Goal: Information Seeking & Learning: Learn about a topic

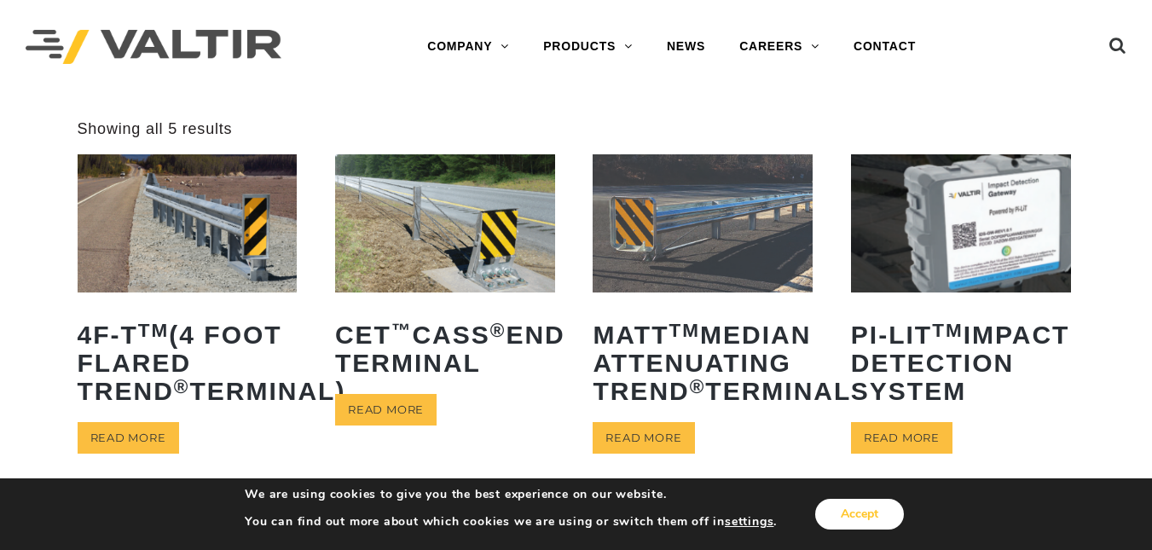
click at [865, 509] on button "Accept" at bounding box center [859, 514] width 89 height 31
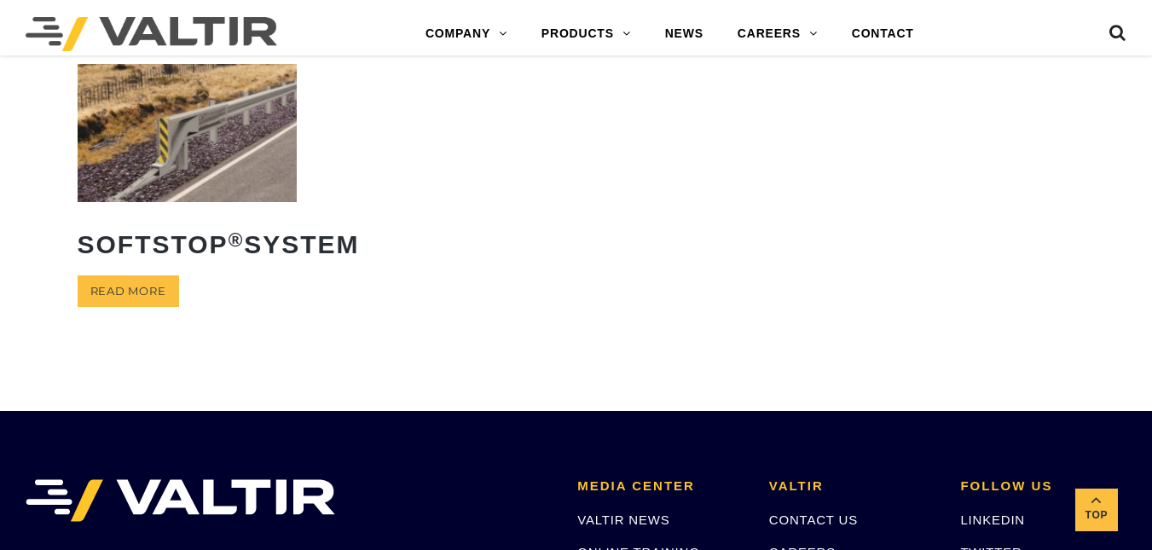
scroll to position [481, 0]
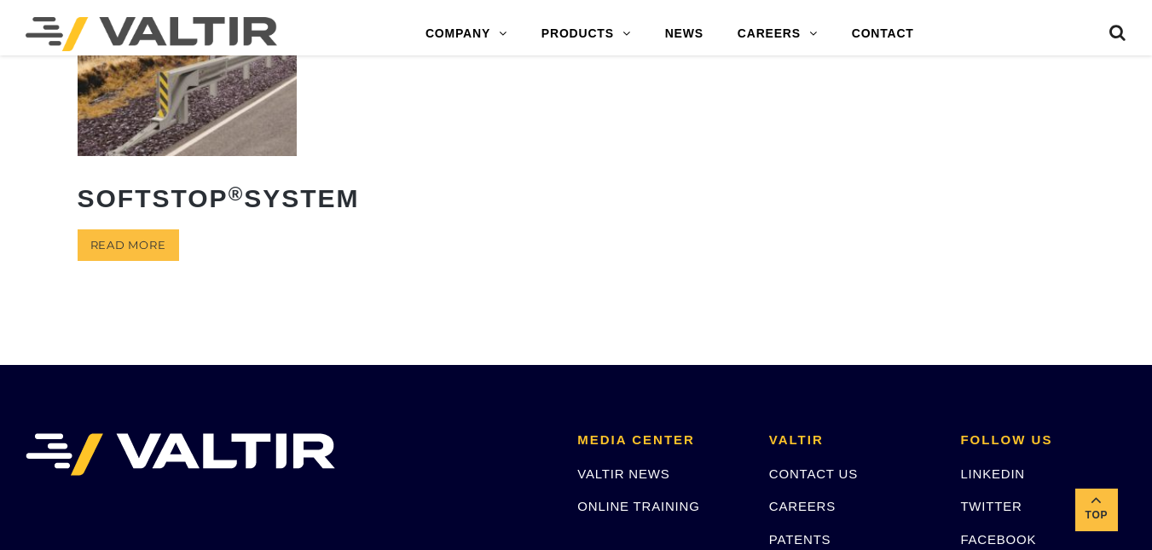
click at [237, 155] on img at bounding box center [188, 86] width 220 height 137
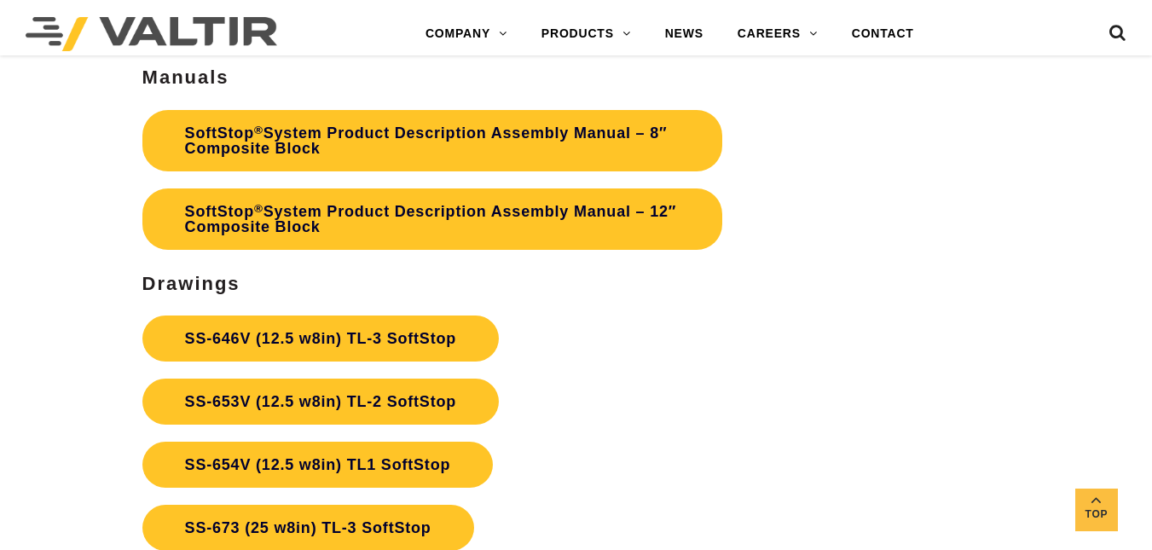
scroll to position [4809, 0]
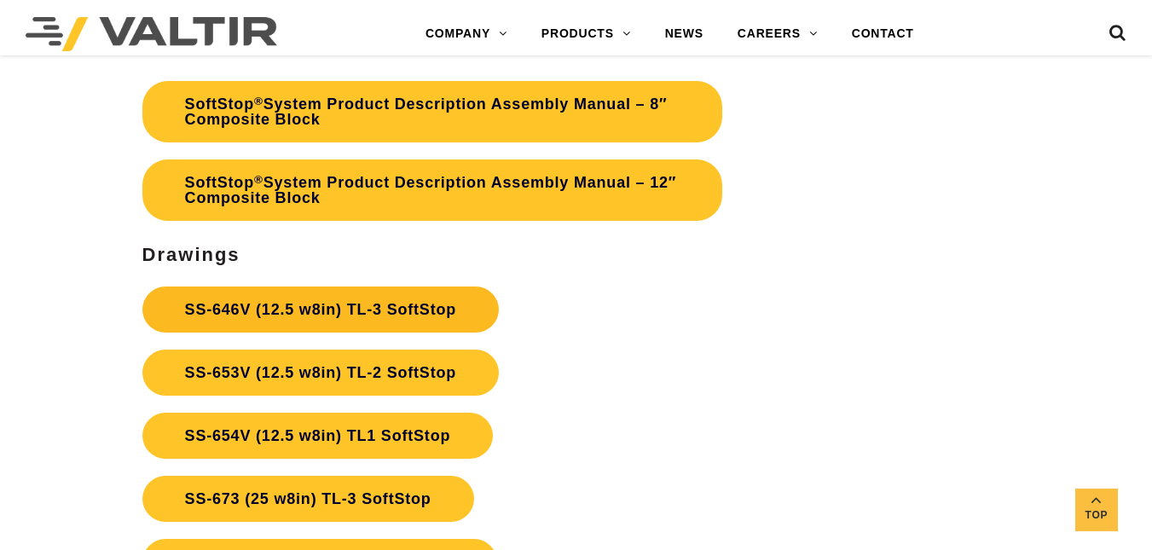
click at [200, 315] on link "SS-646V (12.5 w8in) TL-3 SoftStop" at bounding box center [320, 310] width 356 height 46
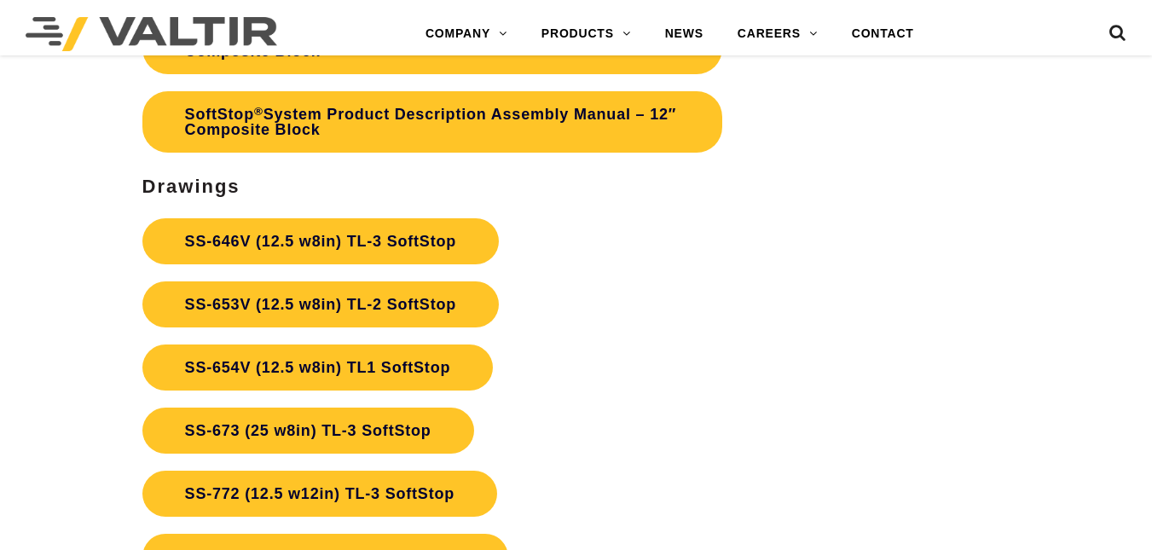
scroll to position [4809, 0]
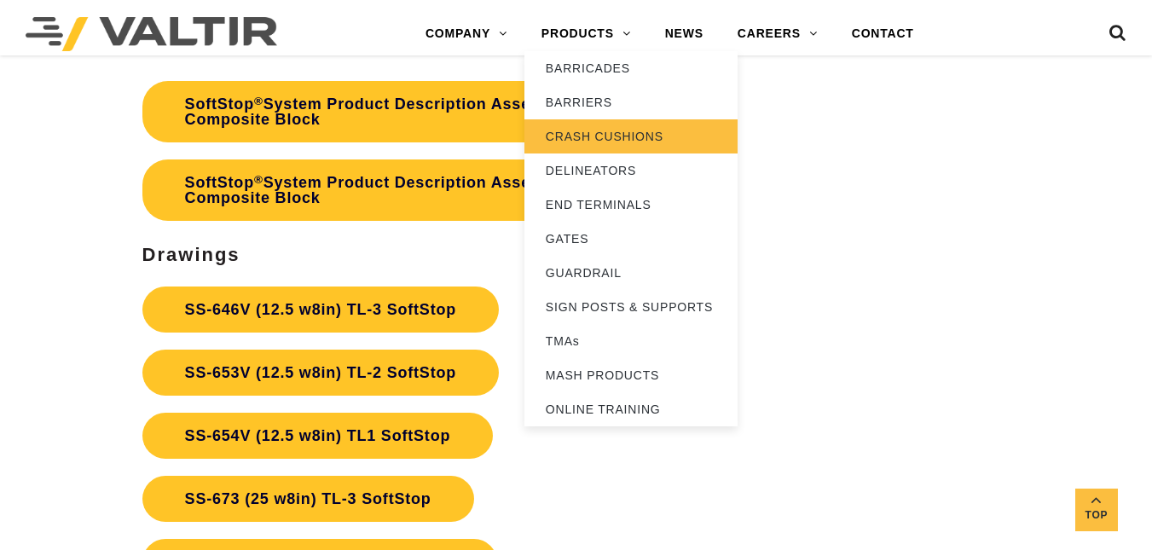
click at [591, 142] on link "CRASH CUSHIONS" at bounding box center [630, 136] width 213 height 34
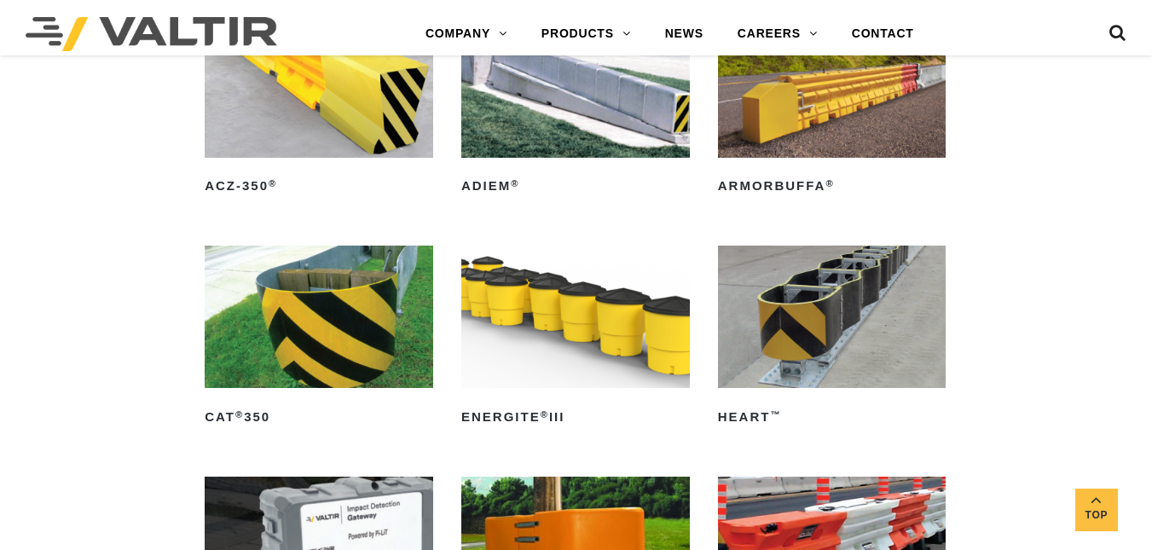
scroll to position [4328, 0]
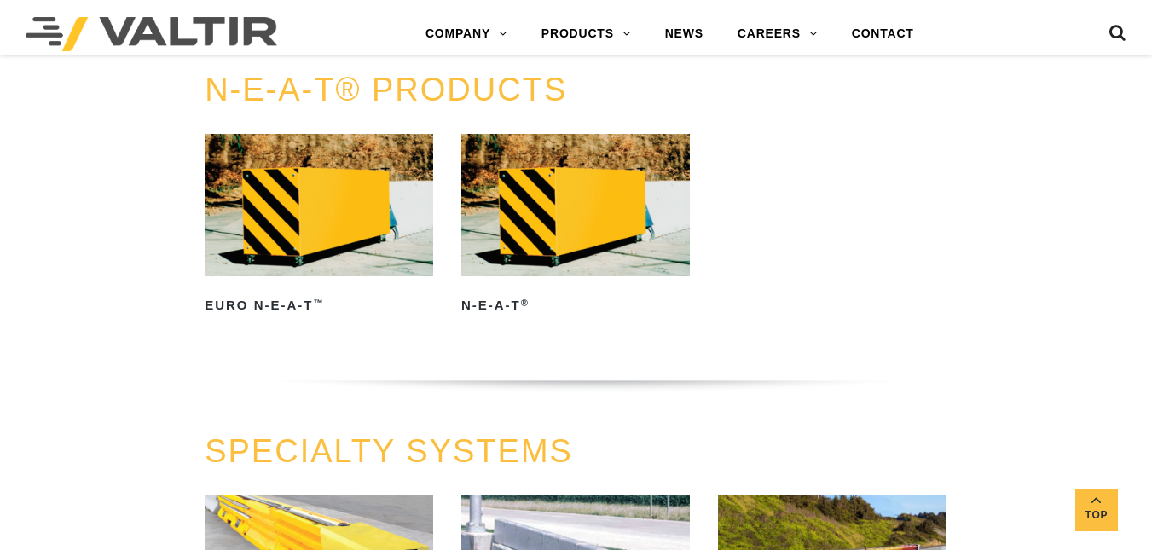
scroll to position [2886, 0]
